Goal: Task Accomplishment & Management: Complete application form

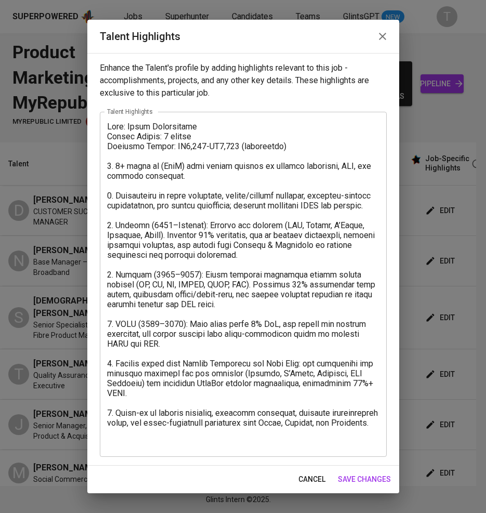
scroll to position [0, 307]
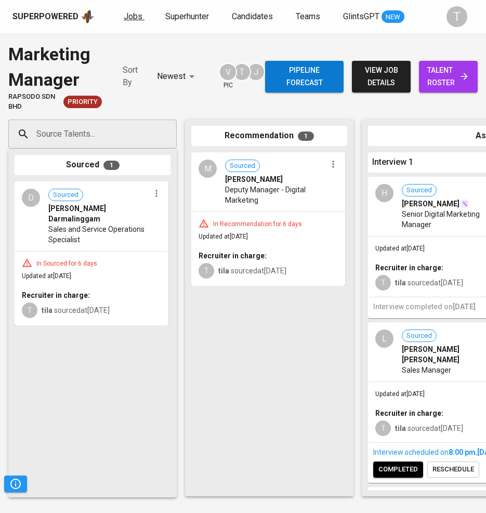
click at [130, 10] on link "Jobs" at bounding box center [134, 16] width 21 height 13
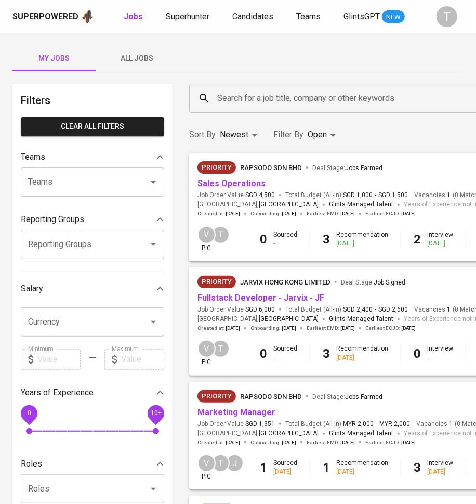
click at [243, 179] on link "Sales Operations" at bounding box center [231, 183] width 68 height 10
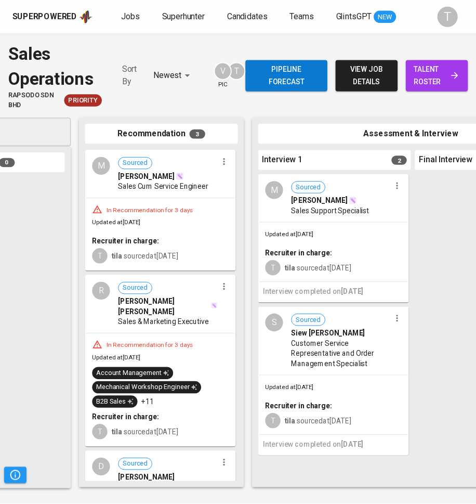
scroll to position [0, 104]
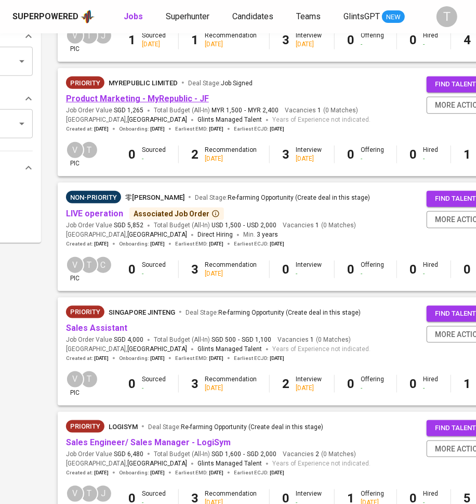
scroll to position [431, 131]
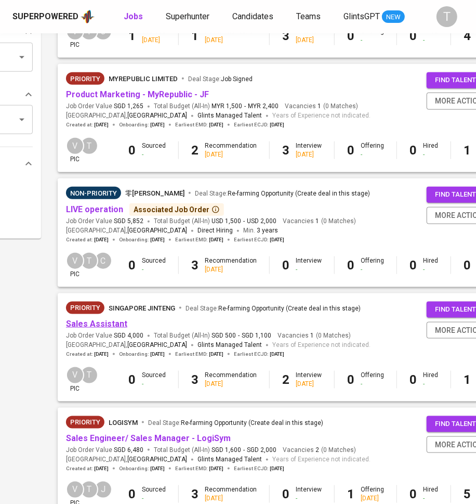
click at [108, 324] on link "Sales Assistant" at bounding box center [96, 324] width 61 height 10
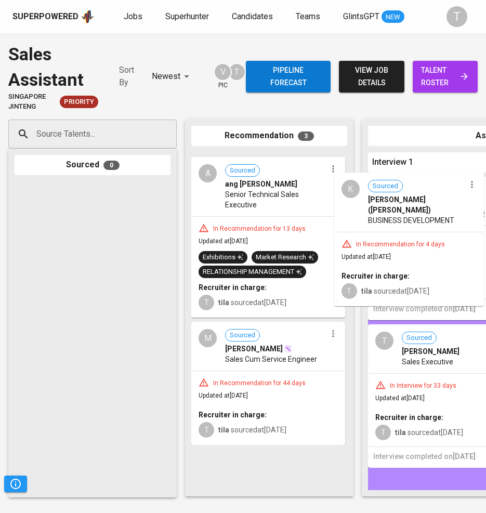
drag, startPoint x: 296, startPoint y: 215, endPoint x: 444, endPoint y: 235, distance: 149.6
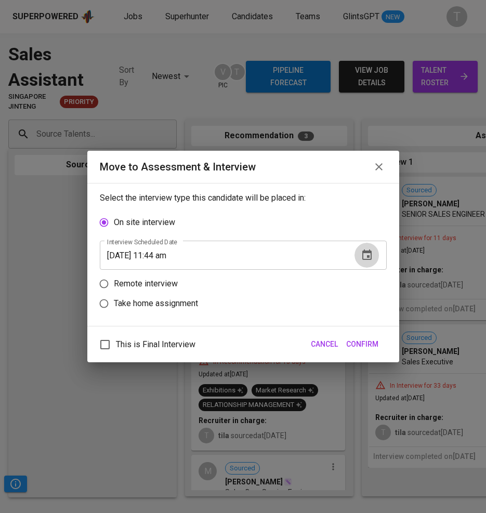
click at [366, 249] on icon "button" at bounding box center [367, 255] width 12 height 12
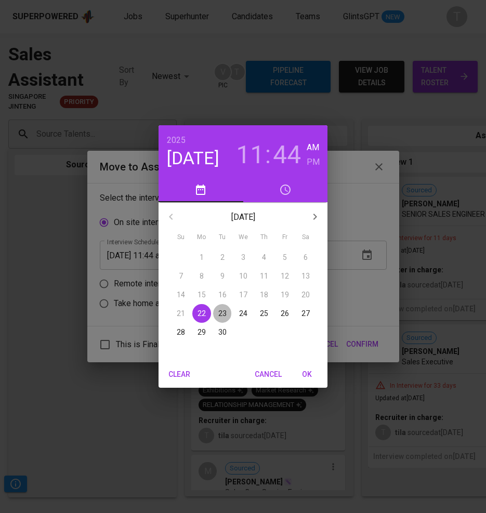
click at [221, 309] on p "23" at bounding box center [222, 313] width 8 height 10
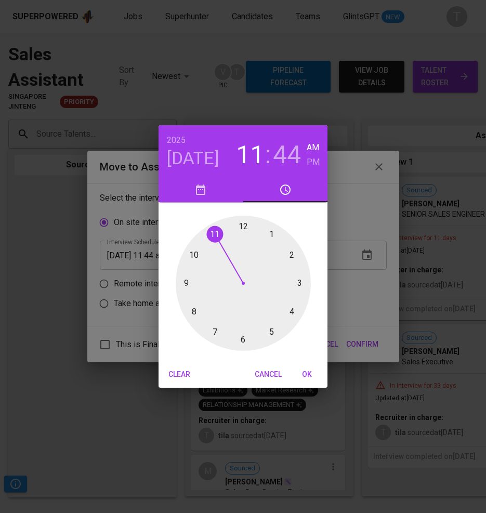
click at [290, 253] on div at bounding box center [243, 283] width 135 height 135
click at [241, 338] on div at bounding box center [243, 283] width 135 height 135
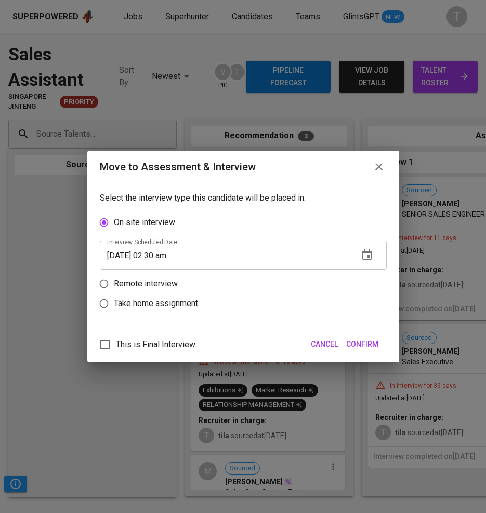
click at [181, 255] on input "09/23/2025 02:30 am" at bounding box center [225, 255] width 250 height 29
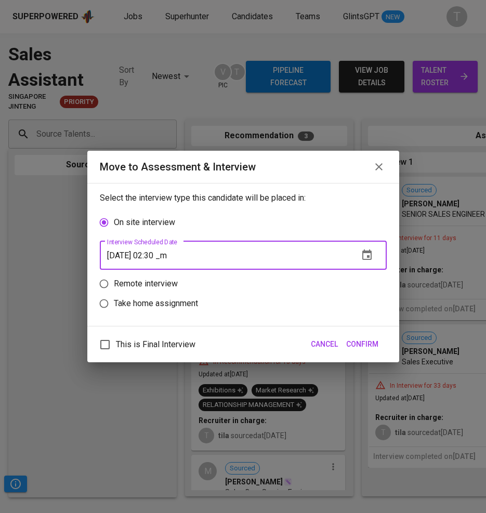
type input "09/23/2025 02:30 pm"
click at [159, 281] on p "Remote interview" at bounding box center [146, 284] width 64 height 12
click at [114, 281] on input "Remote interview" at bounding box center [104, 284] width 20 height 20
radio input "true"
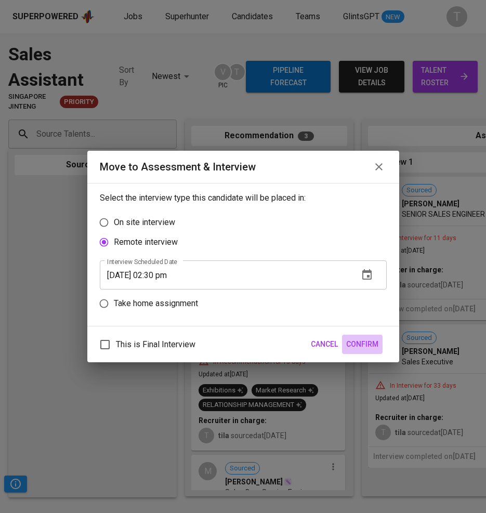
click at [374, 346] on span "Confirm" at bounding box center [362, 344] width 32 height 13
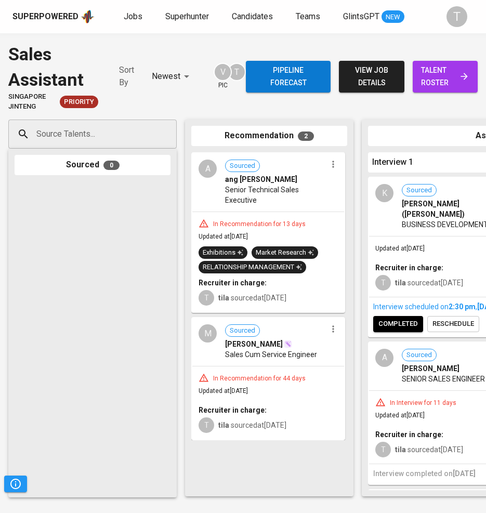
click at [434, 263] on b "Recruiter in charge:" at bounding box center [409, 267] width 68 height 8
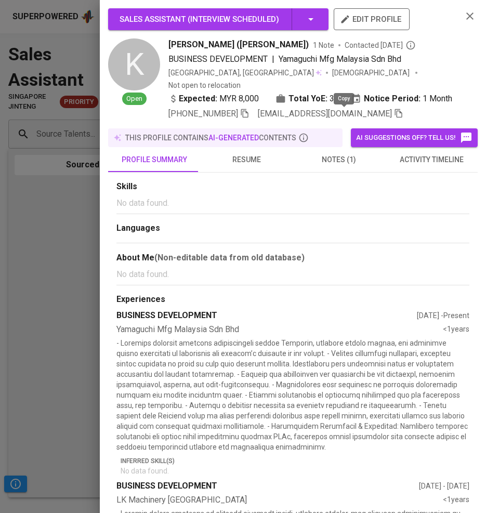
click at [395, 112] on icon "button" at bounding box center [398, 113] width 7 height 9
click at [84, 308] on div at bounding box center [243, 256] width 486 height 513
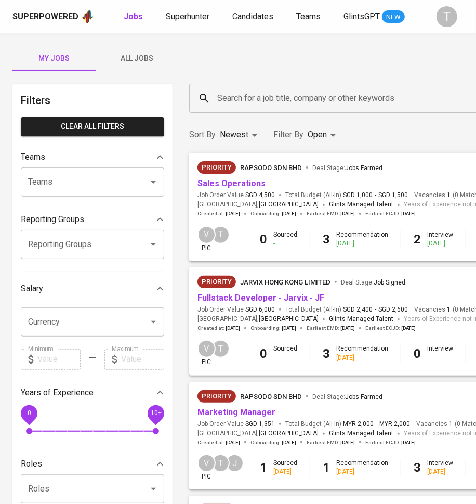
click at [133, 54] on span "All Jobs" at bounding box center [137, 58] width 71 height 13
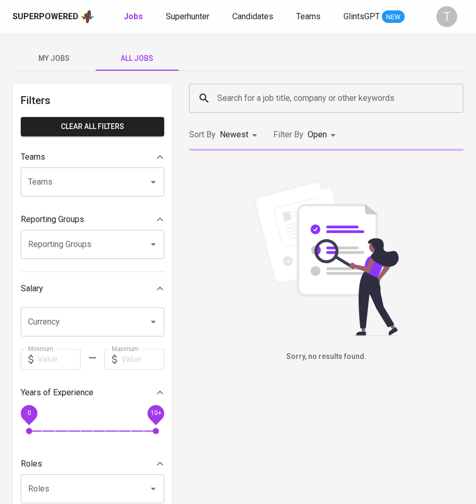
click at [81, 182] on input "Teams" at bounding box center [77, 182] width 105 height 20
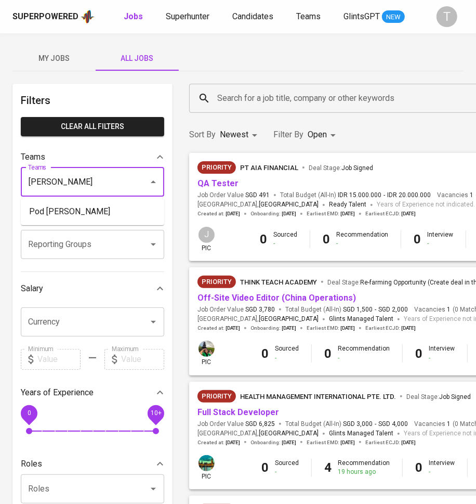
click at [59, 212] on li "Pod Vern" at bounding box center [92, 211] width 143 height 19
type input "vern"
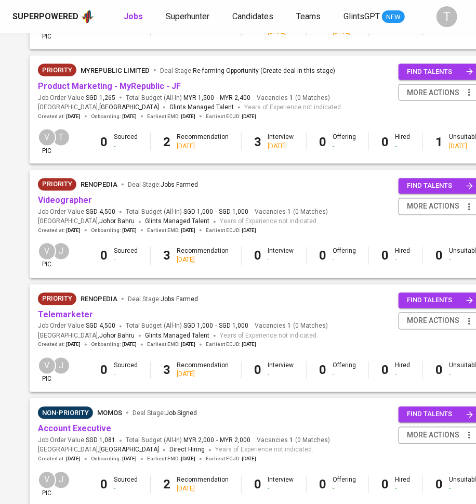
scroll to position [859, 160]
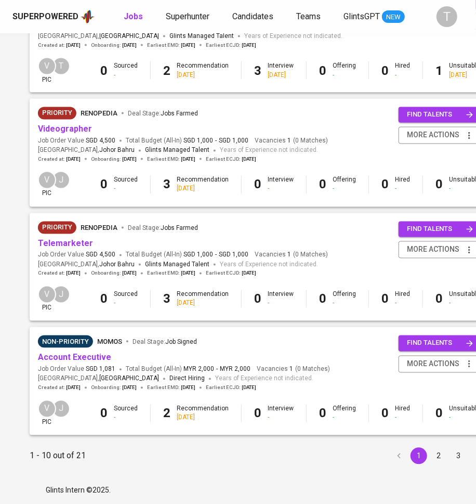
click at [430, 450] on button "2" at bounding box center [438, 455] width 17 height 17
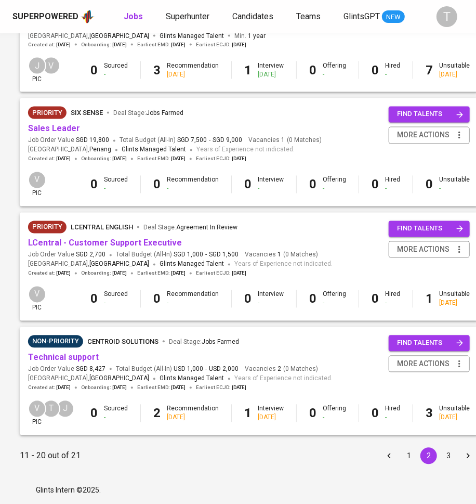
scroll to position [876, 168]
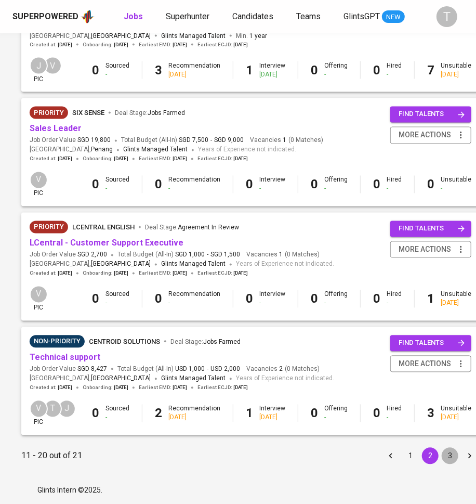
click at [442, 453] on button "3" at bounding box center [450, 455] width 17 height 17
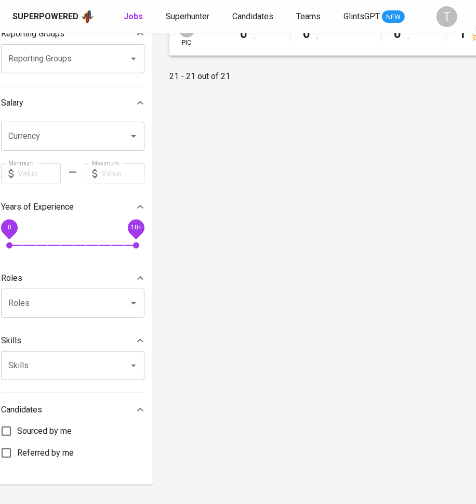
scroll to position [205, 177]
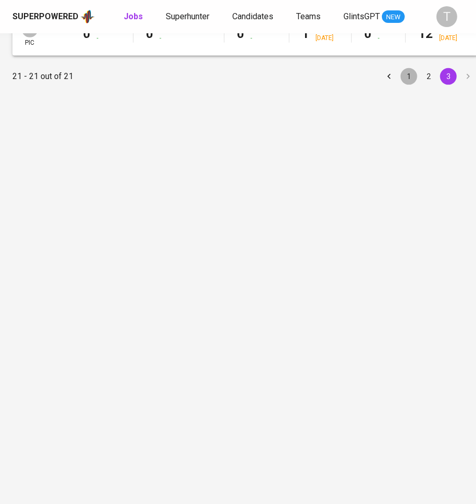
click at [401, 83] on button "1" at bounding box center [409, 76] width 17 height 17
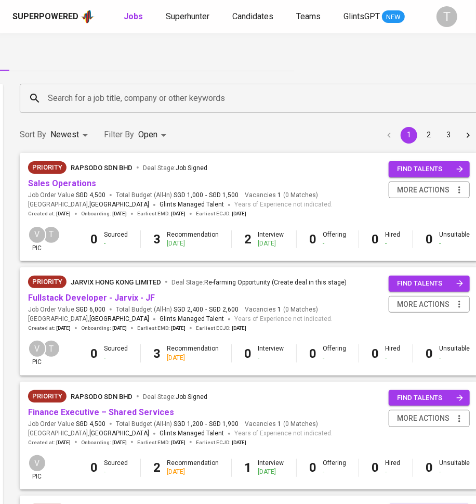
scroll to position [0, 169]
drag, startPoint x: 421, startPoint y: 129, endPoint x: 2, endPoint y: 438, distance: 520.6
click at [421, 128] on button "2" at bounding box center [429, 135] width 17 height 17
